Goal: Task Accomplishment & Management: Manage account settings

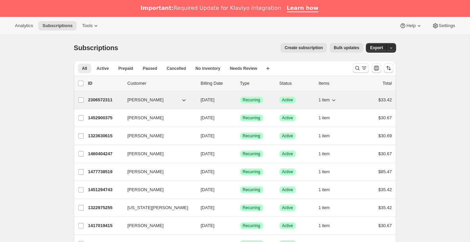
scroll to position [1, 0]
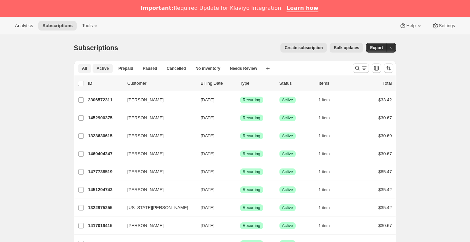
click at [105, 68] on span "Active" at bounding box center [103, 68] width 12 height 5
click at [356, 66] on icon "Search and filter results" at bounding box center [357, 68] width 4 height 4
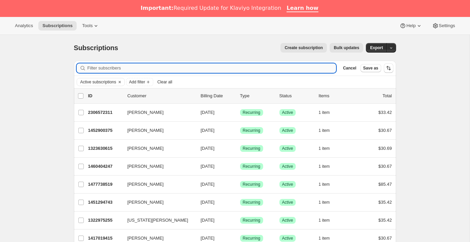
click at [109, 68] on input "Filter subscribers" at bounding box center [211, 67] width 249 height 9
type input "TI/HI has been entered to attached file. We noticed you listed the 3 paper hot …"
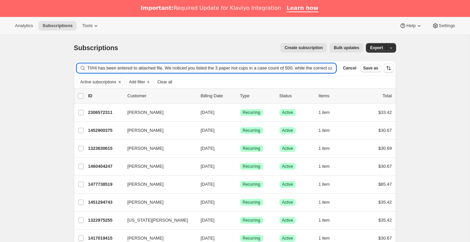
scroll to position [0, 119]
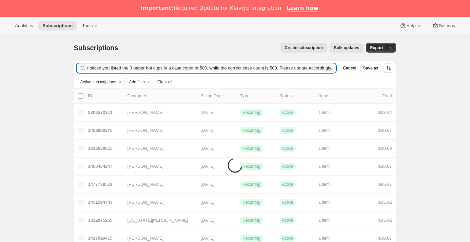
click at [111, 67] on input "TI/HI has been entered to attached file. We noticed you listed the 3 paper hot …" at bounding box center [211, 67] width 249 height 9
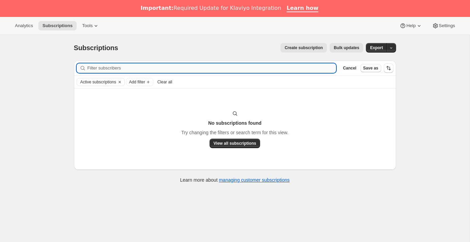
scroll to position [0, 0]
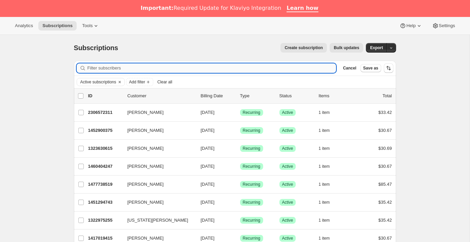
click at [106, 65] on input "Filter subscribers" at bounding box center [211, 67] width 249 height 9
paste input "[PERSON_NAME]"
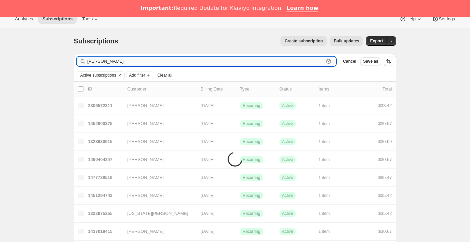
scroll to position [7, 0]
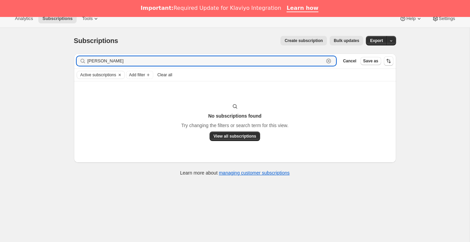
drag, startPoint x: 123, startPoint y: 62, endPoint x: 56, endPoint y: 39, distance: 70.8
click at [17, 37] on div "Subscriptions. This page is ready Subscriptions Create subscription Bulk update…" at bounding box center [234, 149] width 469 height 242
paste input "[PERSON_NAME][EMAIL_ADDRESS][DOMAIN_NAME] <[PERSON_NAME][EMAIL_ADDRESS][DOMAIN_…"
drag, startPoint x: 141, startPoint y: 60, endPoint x: 66, endPoint y: 44, distance: 77.0
click at [0, 37] on html "Analytics Subscriptions Tools Help Settings Skip to content Subscriptions. This…" at bounding box center [235, 114] width 470 height 242
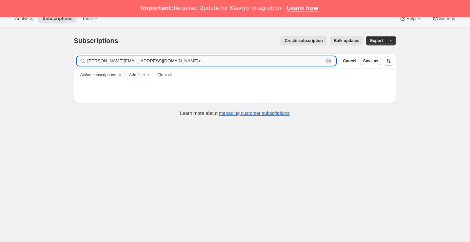
click at [146, 58] on input "[PERSON_NAME][EMAIL_ADDRESS][DOMAIN_NAME]>" at bounding box center [205, 60] width 236 height 9
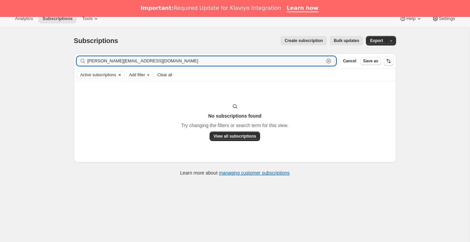
type input "[PERSON_NAME][EMAIL_ADDRESS][DOMAIN_NAME]"
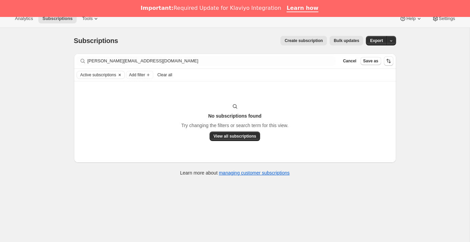
click at [122, 73] on icon "Clear" at bounding box center [119, 74] width 5 height 5
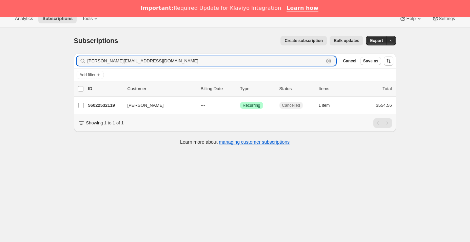
drag, startPoint x: 139, startPoint y: 63, endPoint x: 56, endPoint y: 49, distance: 84.4
click at [53, 50] on div "Subscriptions. This page is ready Subscriptions Create subscription Bulk update…" at bounding box center [234, 149] width 469 height 242
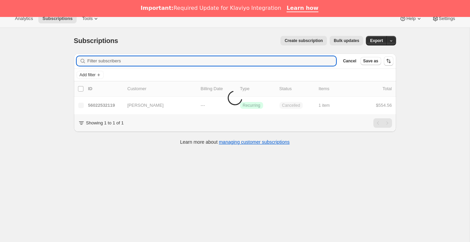
scroll to position [7, 0]
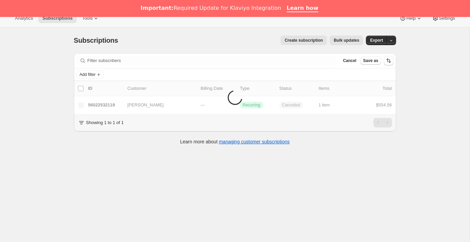
click at [34, 63] on div "Subscriptions. This page is ready Subscriptions Create subscription Bulk update…" at bounding box center [234, 148] width 469 height 242
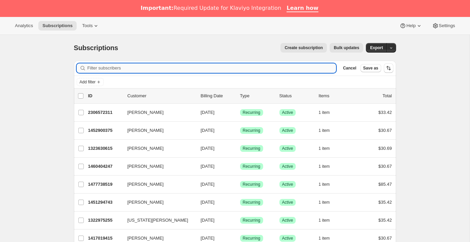
click at [114, 67] on input "Filter subscribers" at bounding box center [211, 67] width 249 height 9
paste input "[PERSON_NAME][EMAIL_ADDRESS][DOMAIN_NAME] <[PERSON_NAME][EMAIL_ADDRESS][DOMAIN_…"
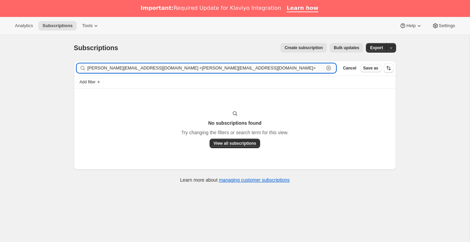
drag, startPoint x: 139, startPoint y: 68, endPoint x: 207, endPoint y: 70, distance: 68.5
click at [207, 70] on input "[PERSON_NAME][EMAIL_ADDRESS][DOMAIN_NAME] <[PERSON_NAME][EMAIL_ADDRESS][DOMAIN_…" at bounding box center [205, 67] width 236 height 9
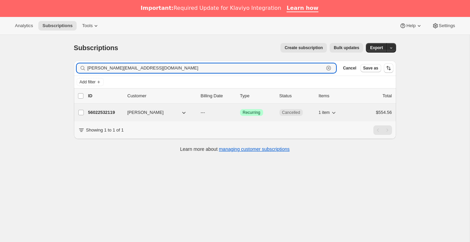
type input "[PERSON_NAME][EMAIL_ADDRESS][DOMAIN_NAME]"
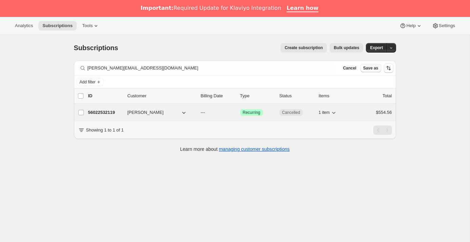
click at [140, 113] on span "[PERSON_NAME]" at bounding box center [145, 112] width 36 height 7
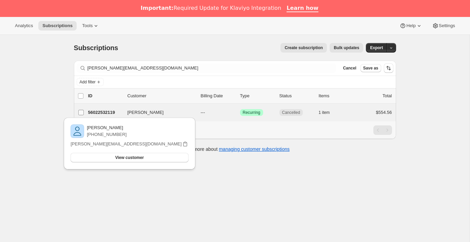
click at [83, 112] on input "[PERSON_NAME]" at bounding box center [80, 112] width 5 height 5
checkbox input "true"
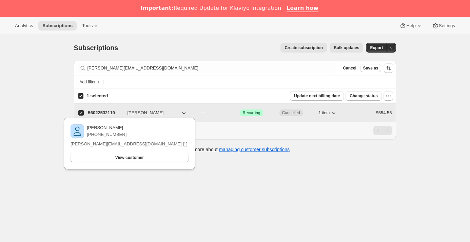
click at [142, 111] on span "[PERSON_NAME]" at bounding box center [145, 112] width 36 height 7
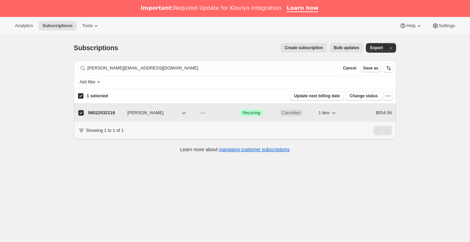
click at [108, 112] on p "56022532119" at bounding box center [105, 112] width 34 height 7
checkbox input "false"
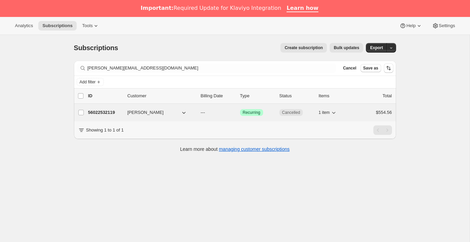
click at [110, 111] on p "56022532119" at bounding box center [105, 112] width 34 height 7
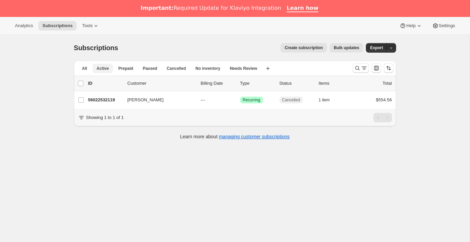
drag, startPoint x: 83, startPoint y: 68, endPoint x: 104, endPoint y: 70, distance: 21.1
click at [84, 68] on span "All" at bounding box center [84, 68] width 5 height 5
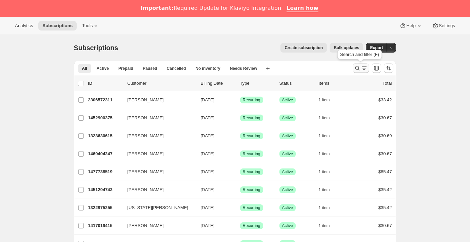
click at [354, 70] on icon "Search and filter results" at bounding box center [357, 68] width 7 height 7
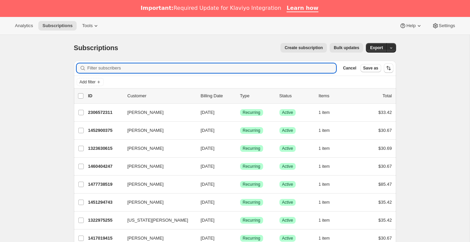
type input "We are showing that your subscription has been cancelled. Thank you!"
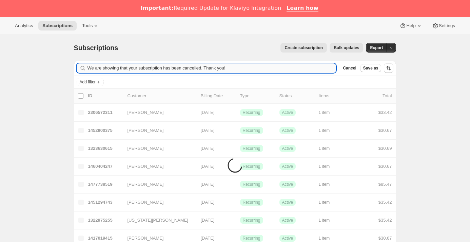
scroll to position [1, 0]
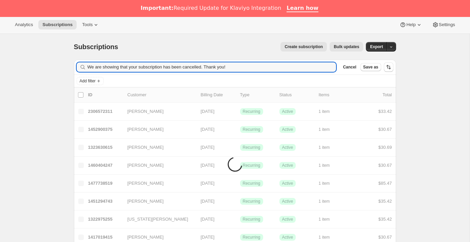
drag, startPoint x: 244, startPoint y: 67, endPoint x: 39, endPoint y: 21, distance: 209.8
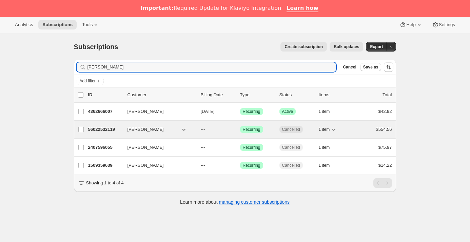
type input "debbie"
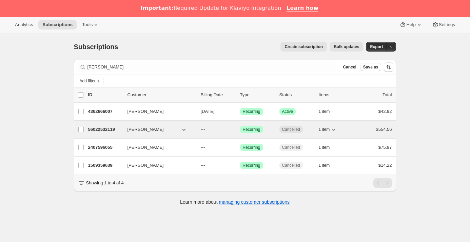
click at [149, 131] on span "[PERSON_NAME]" at bounding box center [145, 129] width 36 height 7
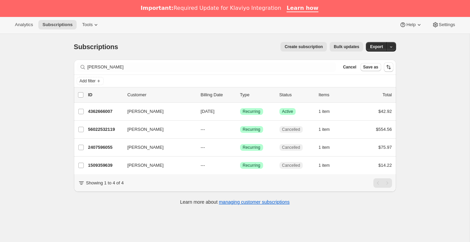
scroll to position [1, 0]
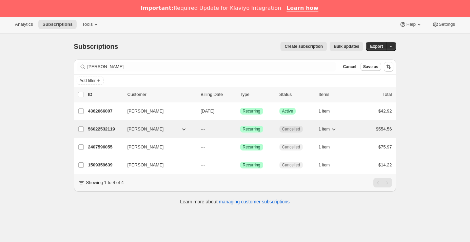
click at [102, 129] on p "56022532119" at bounding box center [105, 129] width 34 height 7
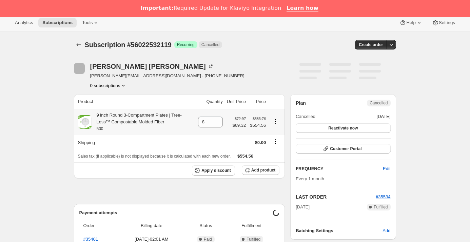
scroll to position [3, 0]
